Goal: Transaction & Acquisition: Purchase product/service

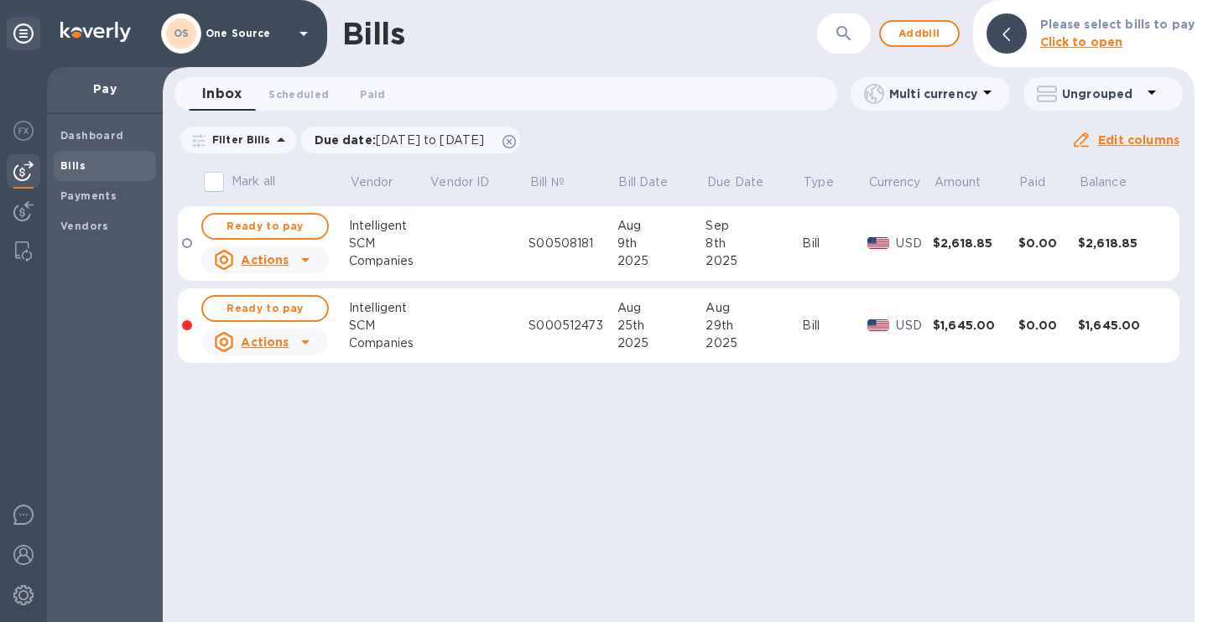
click at [70, 160] on b "Bills" at bounding box center [72, 165] width 25 height 13
click at [246, 230] on span "Ready to pay" at bounding box center [264, 226] width 97 height 20
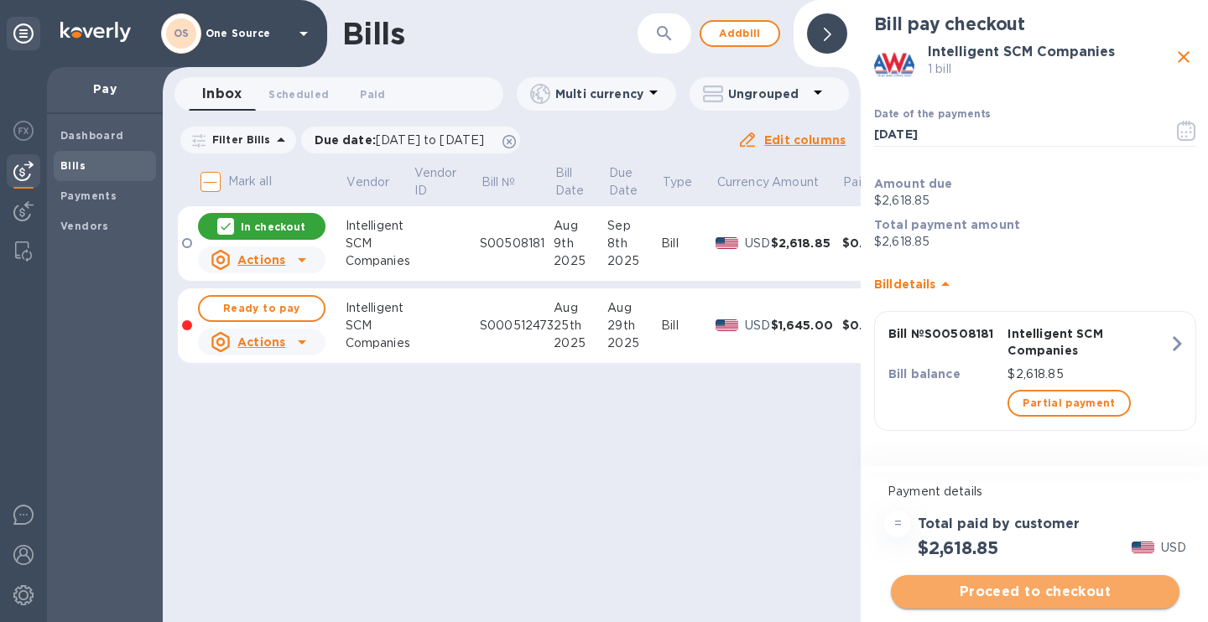
click at [995, 590] on span "Proceed to checkout" at bounding box center [1035, 592] width 262 height 20
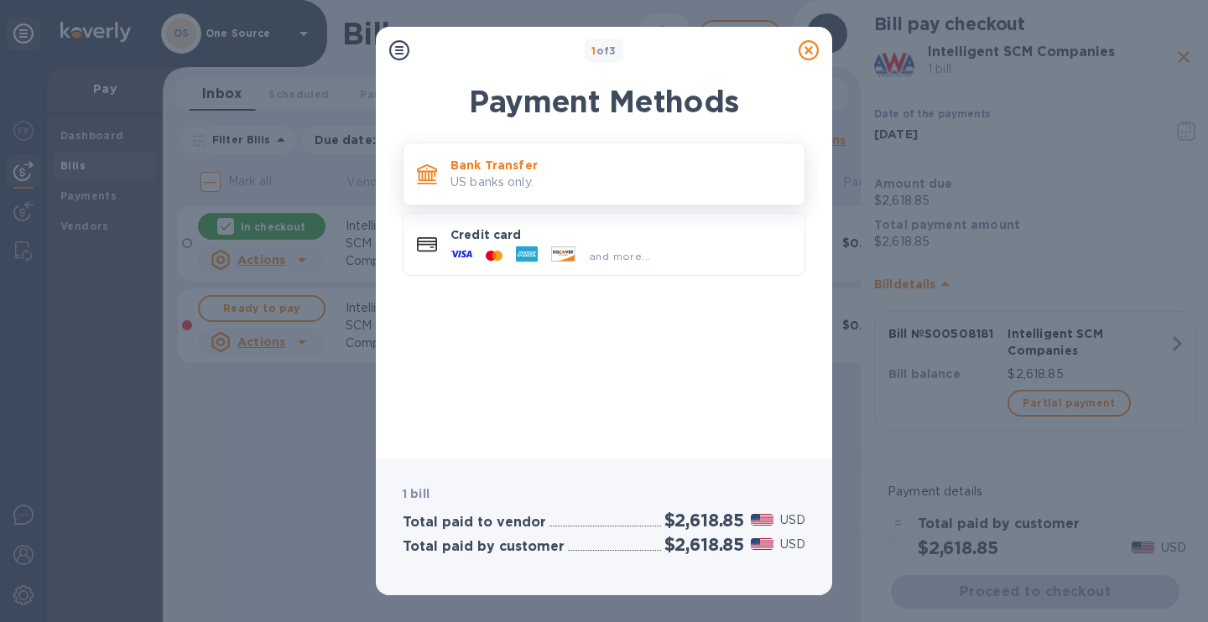
click at [491, 168] on p "Bank Transfer" at bounding box center [620, 165] width 340 height 17
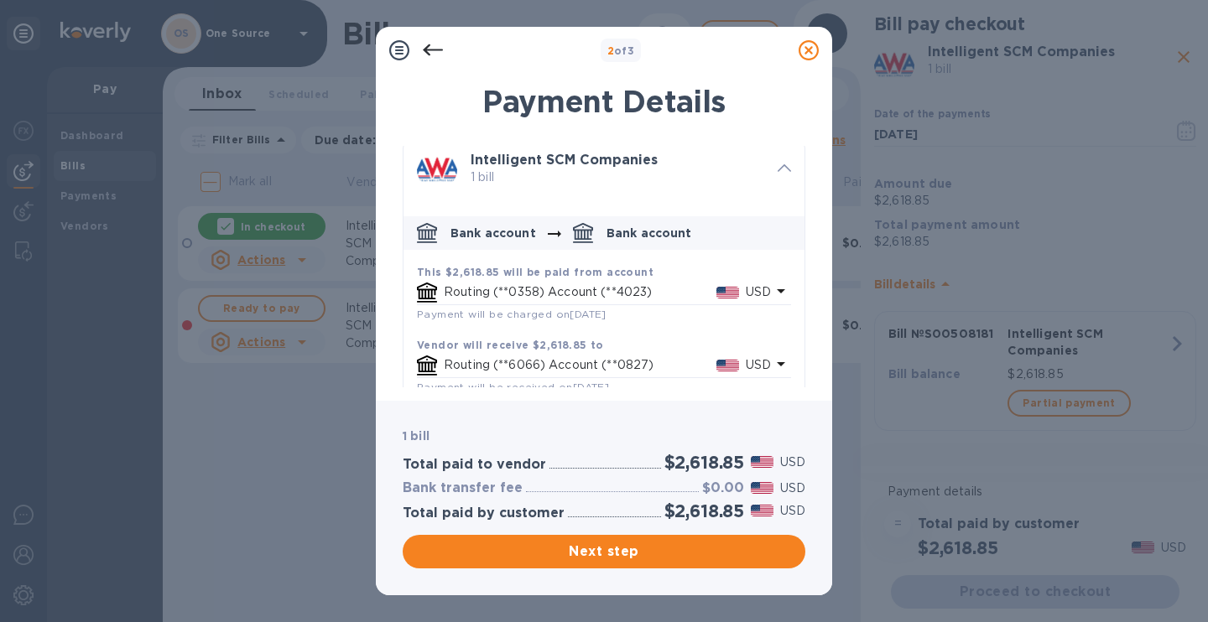
scroll to position [35, 0]
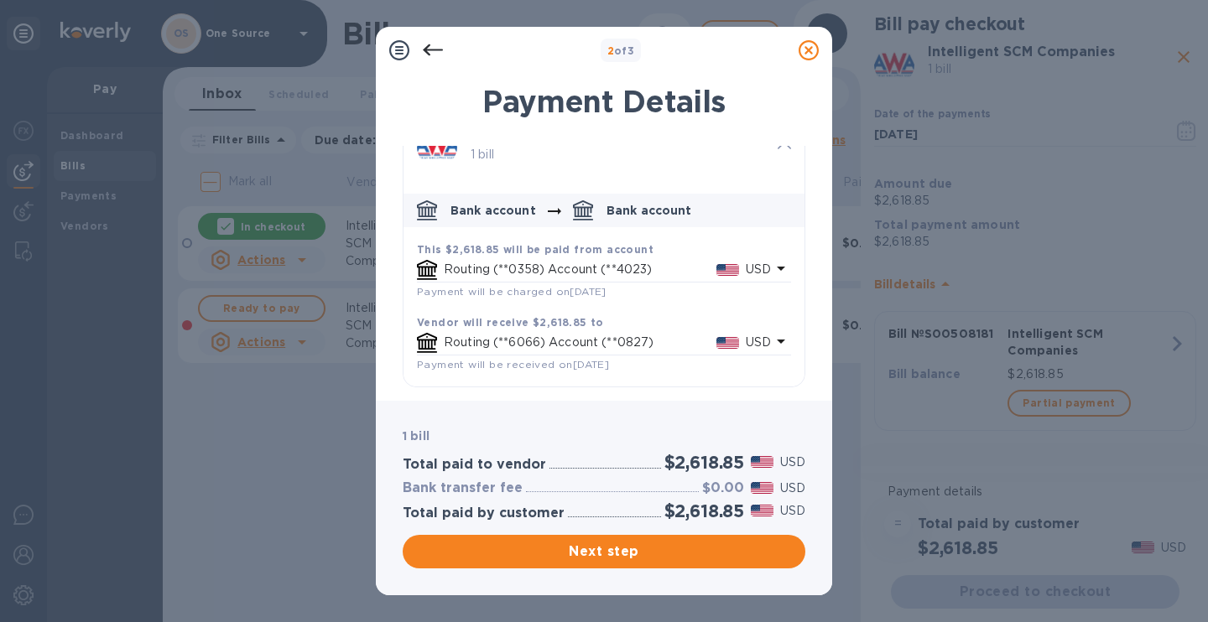
click at [241, 496] on div "2 of 3 Payment Details Intelligent SCM Companies 1 bill Bank account Bank accou…" at bounding box center [604, 311] width 1208 height 622
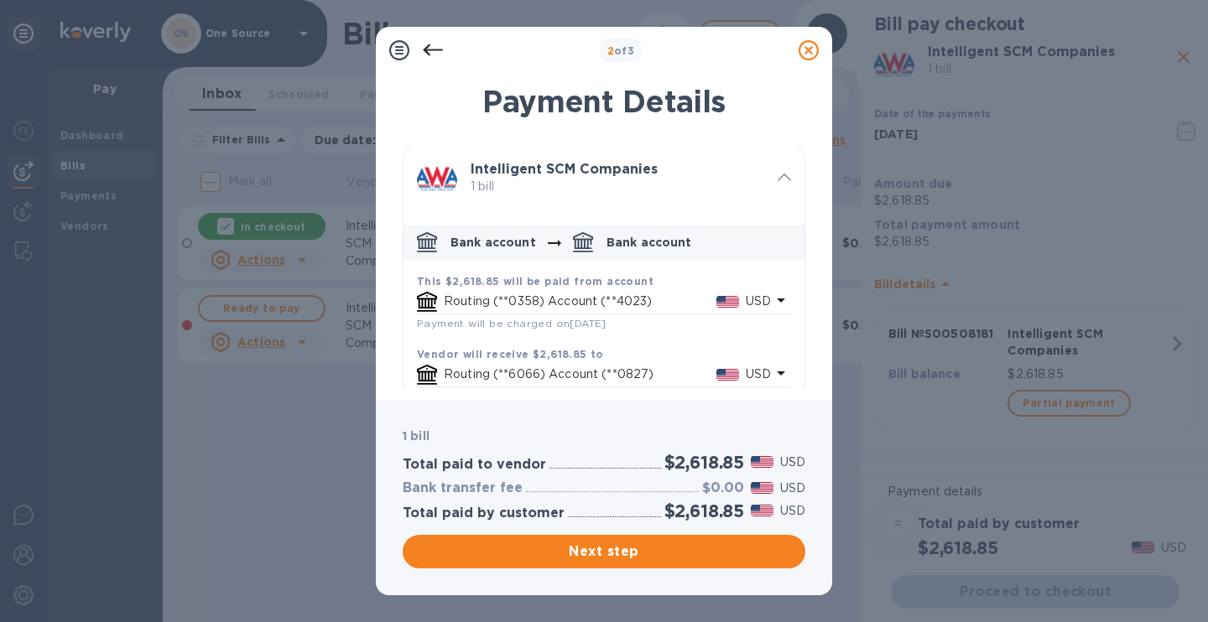
scroll to position [0, 0]
click at [585, 253] on icon "default-method" at bounding box center [583, 253] width 20 height 2
click at [564, 246] on div "default-method" at bounding box center [554, 244] width 37 height 19
click at [771, 302] on icon "default-method" at bounding box center [781, 302] width 20 height 20
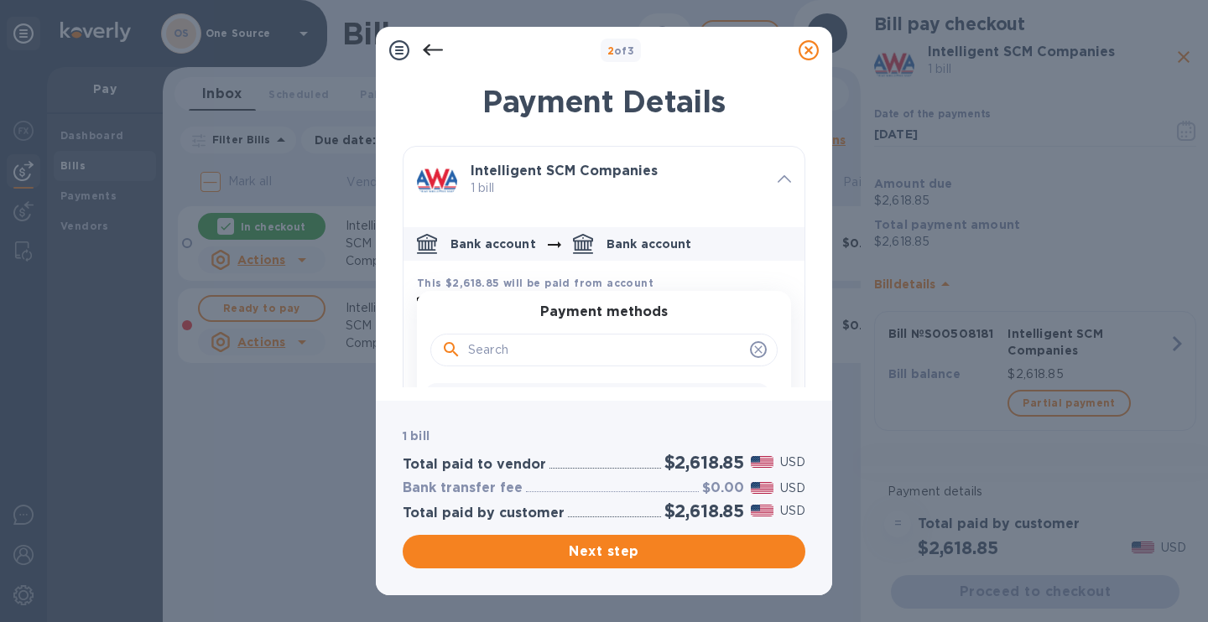
click at [751, 354] on icon "default-method" at bounding box center [757, 349] width 13 height 13
click at [754, 351] on icon "default-method" at bounding box center [758, 350] width 8 height 8
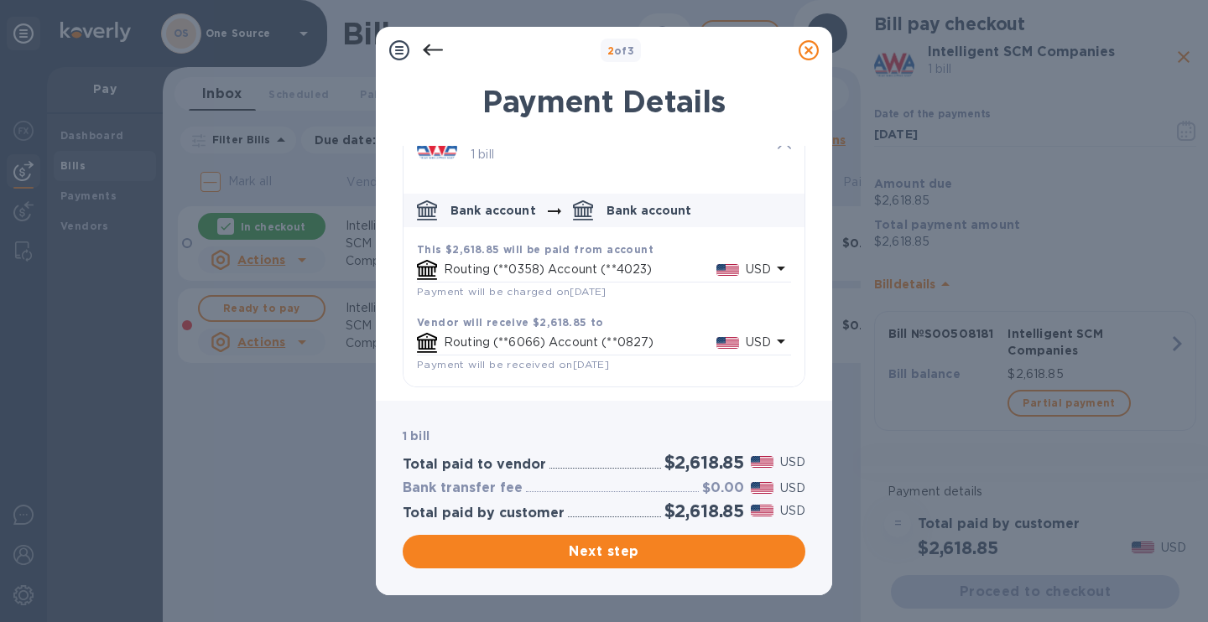
scroll to position [34, 0]
click at [812, 49] on icon at bounding box center [808, 50] width 20 height 20
